Goal: Information Seeking & Learning: Learn about a topic

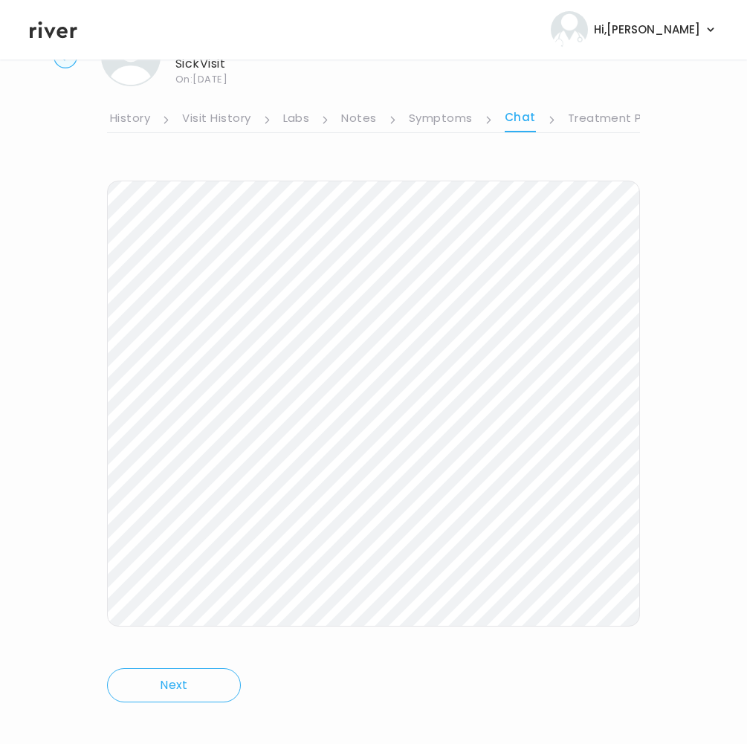
scroll to position [82, 0]
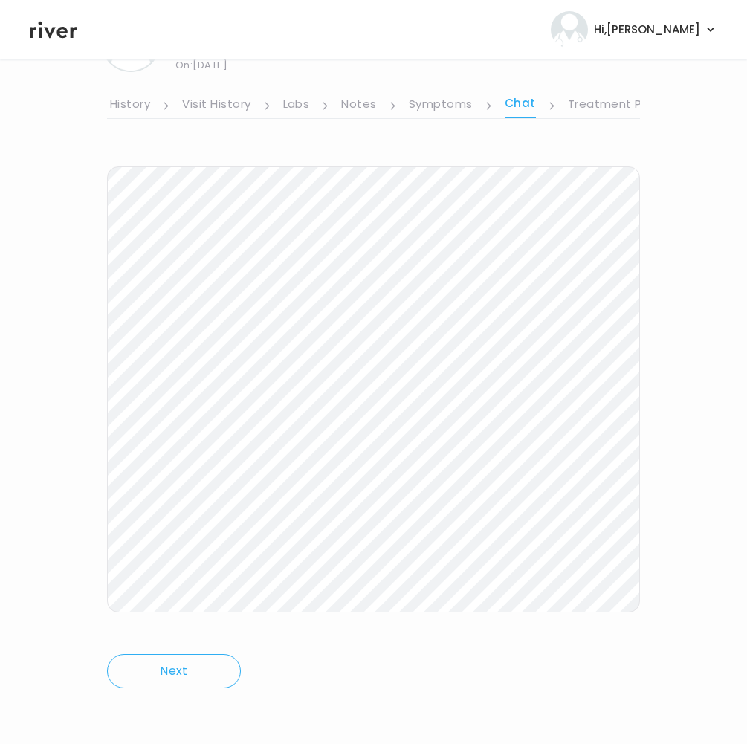
click at [451, 102] on link "Symptoms" at bounding box center [441, 106] width 64 height 24
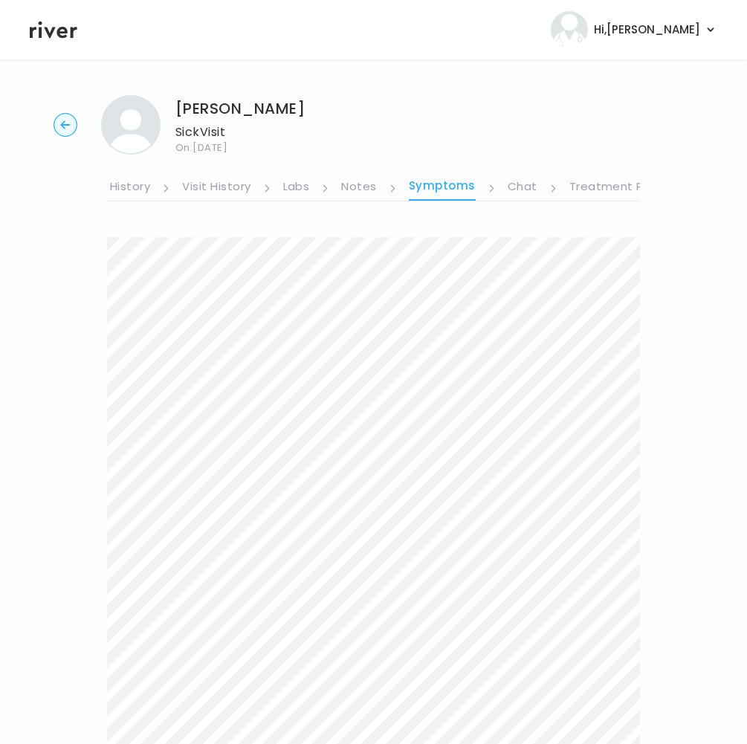
click at [569, 183] on link "Treatment Plan" at bounding box center [615, 188] width 92 height 24
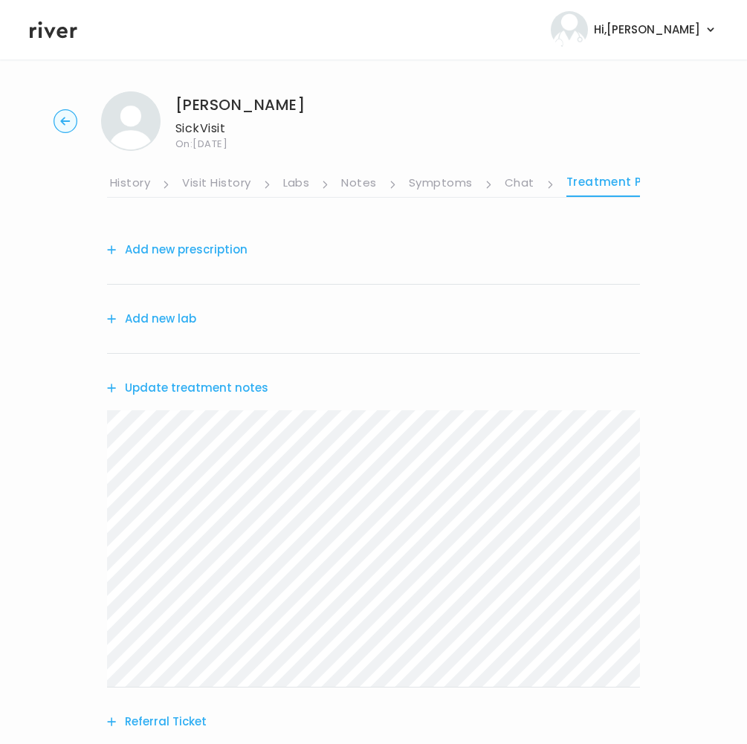
scroll to position [285, 0]
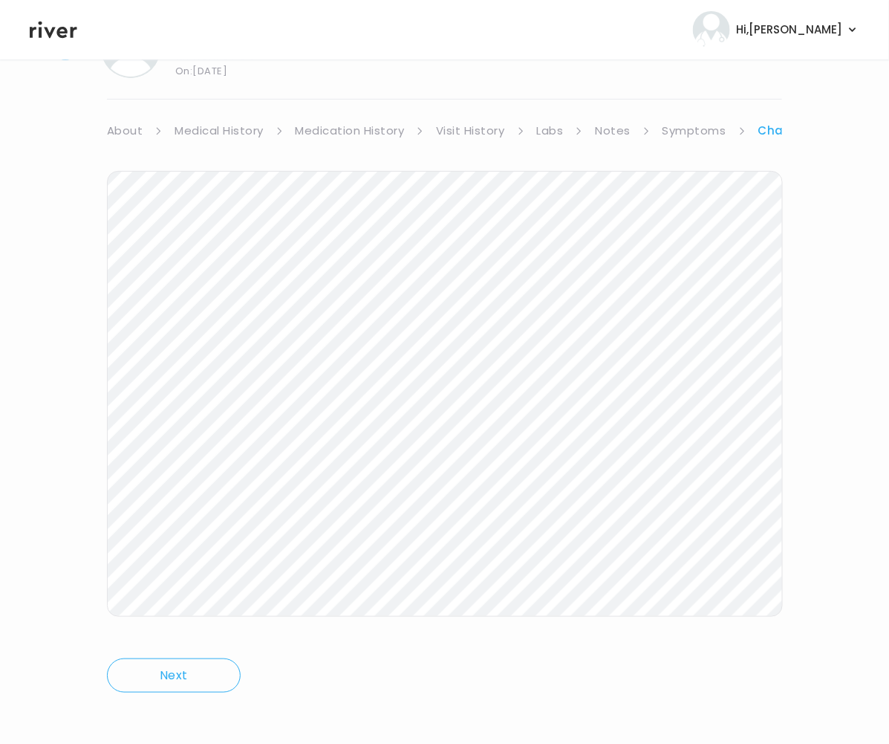
scroll to position [82, 0]
